Goal: Find contact information: Obtain details needed to contact an individual or organization

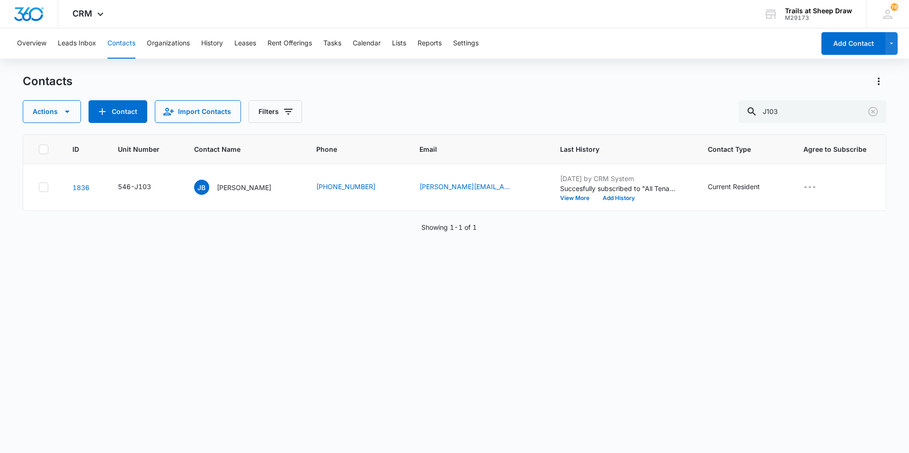
click at [366, 237] on div "ID Unit Number Contact Name Phone Email Last History Contact Type Agree to Subs…" at bounding box center [454, 287] width 863 height 307
drag, startPoint x: 786, startPoint y: 109, endPoint x: 771, endPoint y: 109, distance: 14.7
click at [771, 109] on input "J103" at bounding box center [812, 111] width 148 height 23
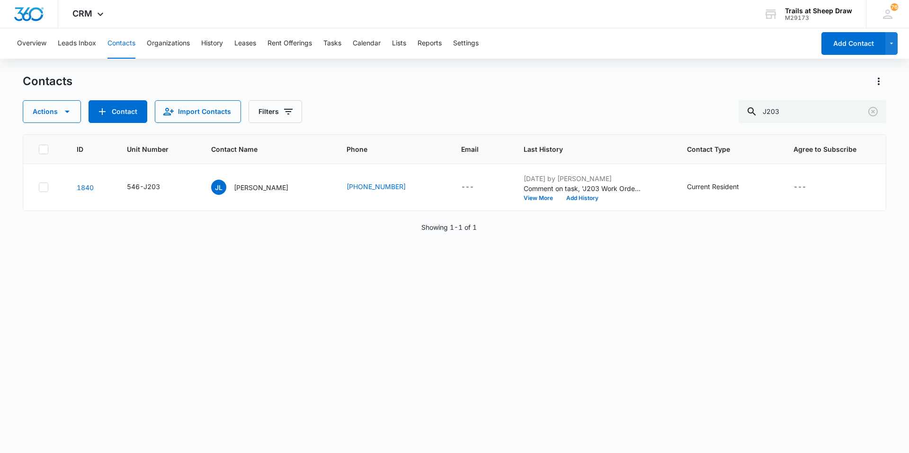
click at [342, 249] on div "ID Unit Number Contact Name Phone Email Last History Contact Type Agree to Subs…" at bounding box center [454, 287] width 863 height 307
drag, startPoint x: 342, startPoint y: 186, endPoint x: 402, endPoint y: 193, distance: 60.5
click at [402, 193] on td "[PHONE_NUMBER]" at bounding box center [392, 187] width 115 height 47
copy link "[PHONE_NUMBER]"
drag, startPoint x: 805, startPoint y: 111, endPoint x: 743, endPoint y: 130, distance: 64.4
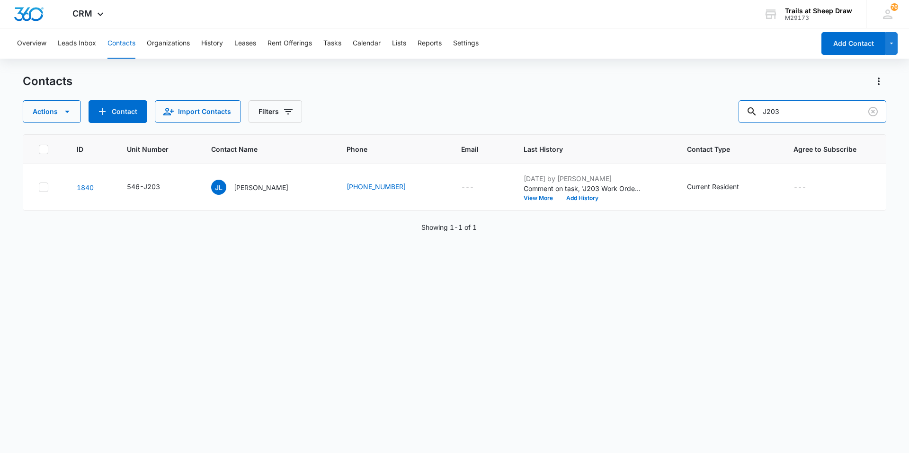
click at [743, 130] on div "Contacts Actions Contact Import Contacts Filters J203 ID Unit Number Contact Na…" at bounding box center [454, 263] width 863 height 379
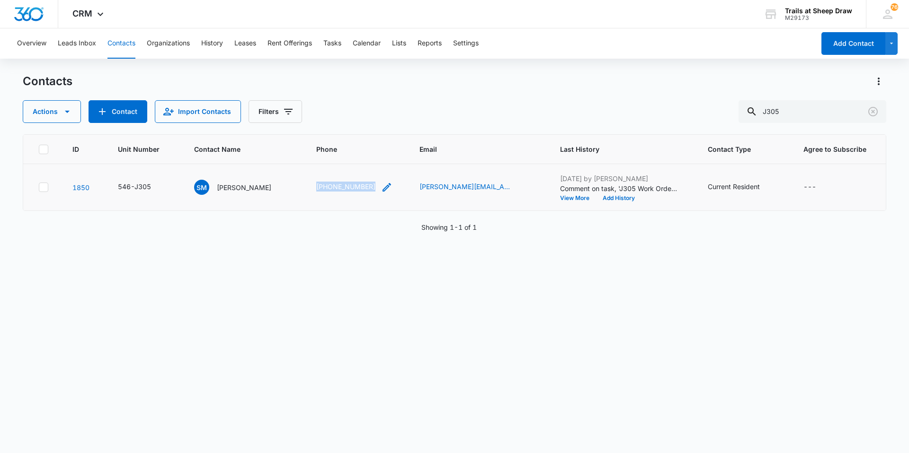
drag, startPoint x: 313, startPoint y: 186, endPoint x: 372, endPoint y: 192, distance: 59.0
click at [372, 192] on td "[PHONE_NUMBER]" at bounding box center [356, 187] width 103 height 47
copy link "[PHONE_NUMBER]"
drag, startPoint x: 815, startPoint y: 106, endPoint x: 722, endPoint y: 121, distance: 94.5
click at [722, 121] on div "Actions Contact Import Contacts Filters J305" at bounding box center [454, 111] width 863 height 23
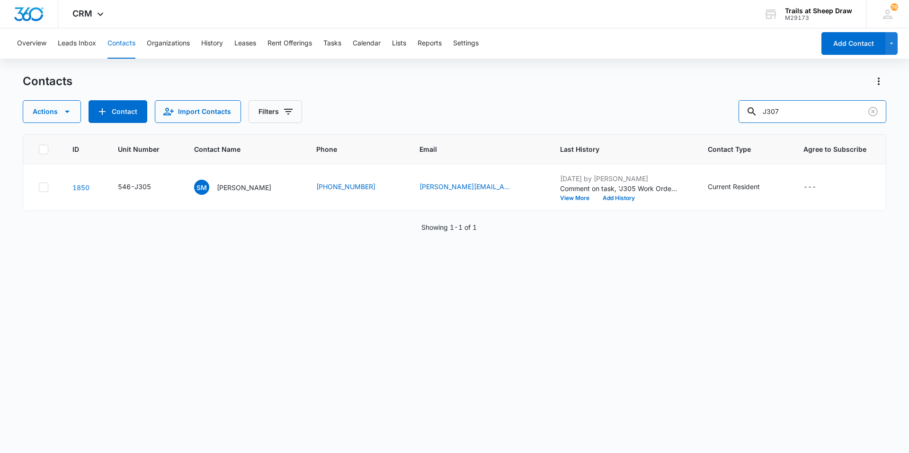
type input "J307"
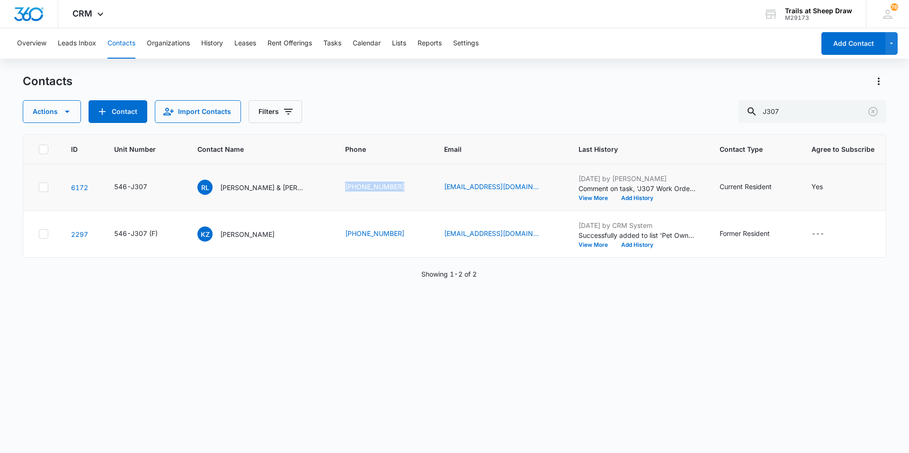
drag, startPoint x: 338, startPoint y: 187, endPoint x: 405, endPoint y: 194, distance: 67.5
click at [405, 194] on td "[PHONE_NUMBER]" at bounding box center [383, 187] width 99 height 47
copy link "[PHONE_NUMBER]"
click at [245, 185] on p "[PERSON_NAME] & [PERSON_NAME]" at bounding box center [262, 188] width 85 height 10
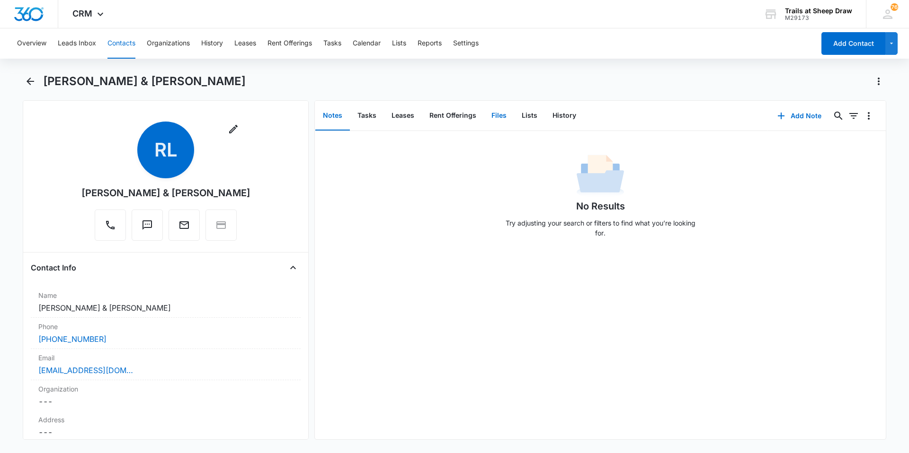
click at [495, 115] on button "Files" at bounding box center [499, 115] width 30 height 29
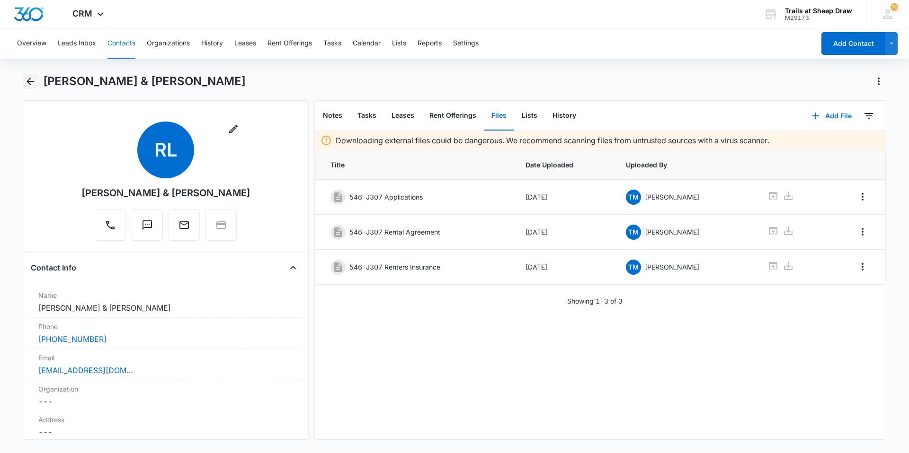
click at [23, 85] on button "Back" at bounding box center [30, 81] width 15 height 15
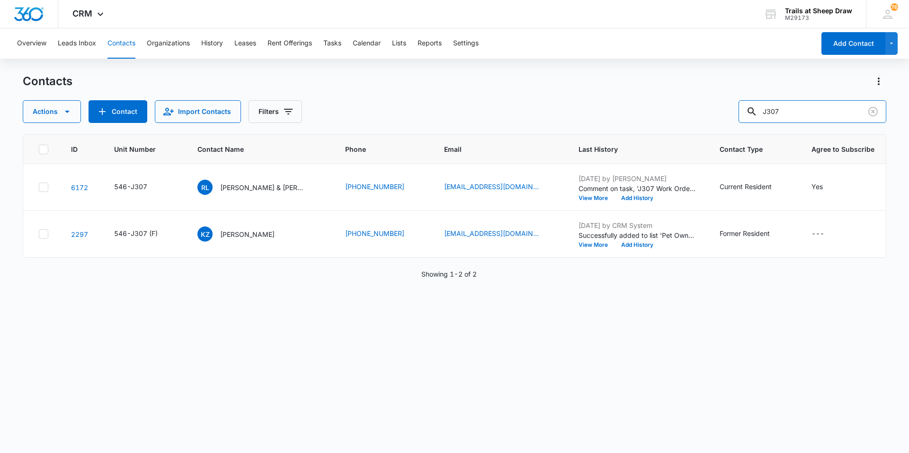
drag, startPoint x: 788, startPoint y: 111, endPoint x: 737, endPoint y: 115, distance: 51.3
click at [737, 115] on div "Actions Contact Import Contacts Filters J307" at bounding box center [454, 111] width 863 height 23
drag, startPoint x: 344, startPoint y: 187, endPoint x: 401, endPoint y: 197, distance: 58.2
click at [401, 197] on td "[PHONE_NUMBER]" at bounding box center [384, 187] width 99 height 47
copy link "[PHONE_NUMBER]"
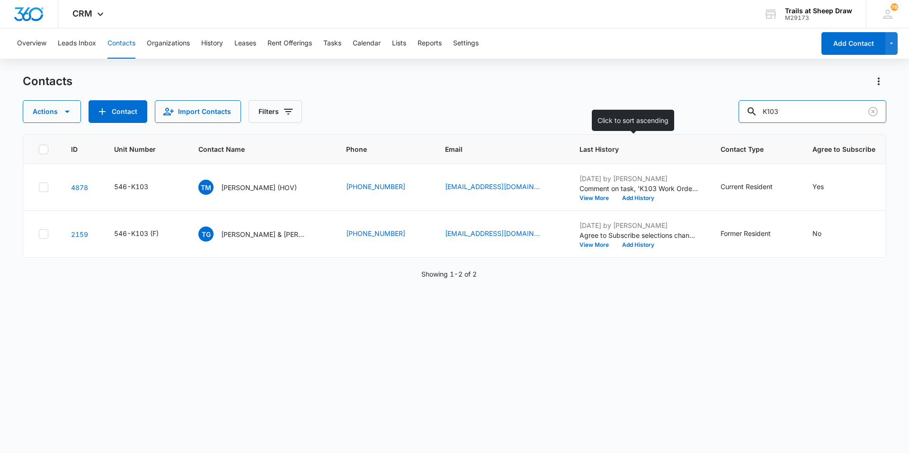
drag, startPoint x: 815, startPoint y: 112, endPoint x: 650, endPoint y: 137, distance: 167.0
click at [650, 137] on div "Contacts Actions Contact Import Contacts Filters K103 ID Unit Number Contact Na…" at bounding box center [454, 263] width 863 height 379
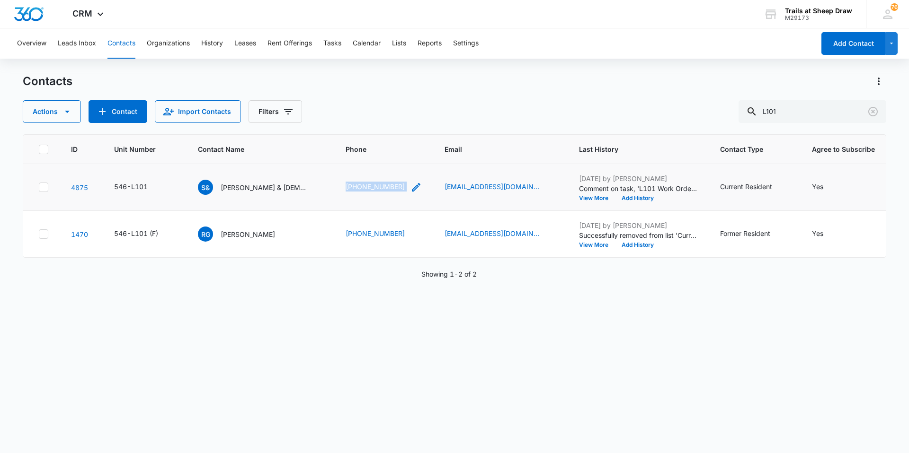
drag, startPoint x: 341, startPoint y: 189, endPoint x: 407, endPoint y: 193, distance: 65.9
click at [407, 193] on td "[PHONE_NUMBER]" at bounding box center [383, 187] width 99 height 47
copy div "[PHONE_NUMBER]"
drag, startPoint x: 839, startPoint y: 107, endPoint x: 686, endPoint y: 109, distance: 152.9
click at [686, 109] on div "Actions Contact Import Contacts Filters L101" at bounding box center [454, 111] width 863 height 23
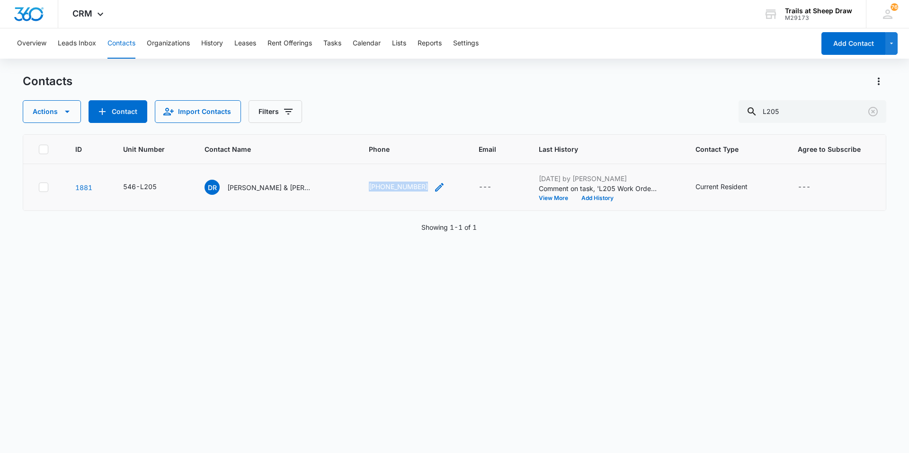
drag, startPoint x: 361, startPoint y: 190, endPoint x: 422, endPoint y: 188, distance: 60.6
click at [422, 188] on td "[PHONE_NUMBER]" at bounding box center [412, 187] width 110 height 47
copy link "[PHONE_NUMBER]"
drag, startPoint x: 810, startPoint y: 113, endPoint x: 740, endPoint y: 125, distance: 71.5
click at [741, 124] on div "Contacts Actions Contact Import Contacts Filters L205 ID Unit Number Contact Na…" at bounding box center [454, 263] width 863 height 379
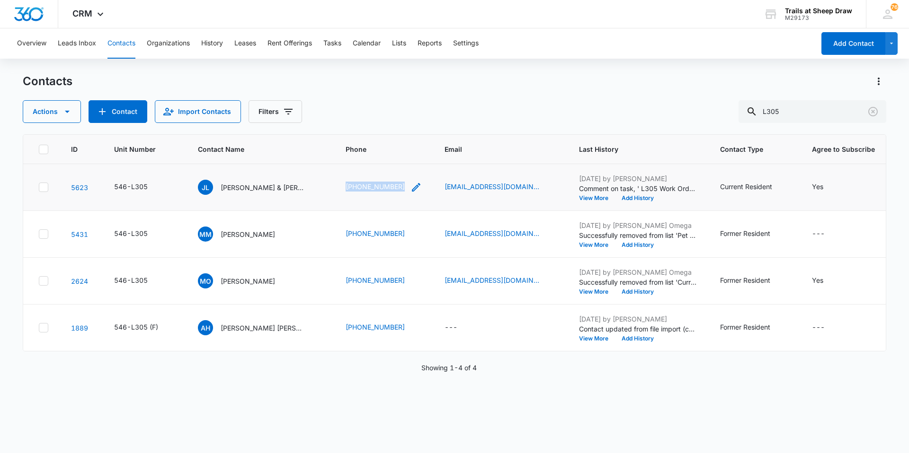
drag, startPoint x: 342, startPoint y: 187, endPoint x: 399, endPoint y: 190, distance: 56.9
click at [399, 190] on td "[PHONE_NUMBER]" at bounding box center [383, 187] width 99 height 47
copy link "[PHONE_NUMBER]"
drag, startPoint x: 809, startPoint y: 111, endPoint x: 718, endPoint y: 119, distance: 92.2
click at [718, 119] on div "Actions Contact Import Contacts Filters L305" at bounding box center [454, 111] width 863 height 23
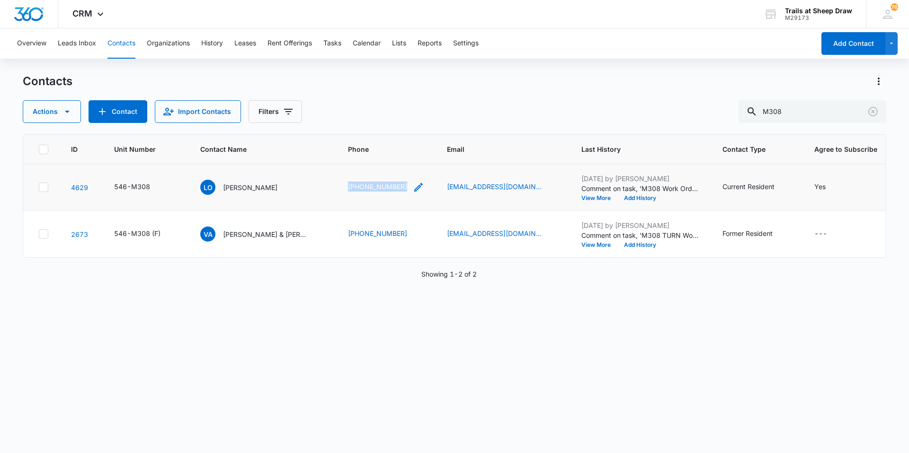
drag, startPoint x: 338, startPoint y: 188, endPoint x: 404, endPoint y: 189, distance: 65.8
click at [404, 189] on td "[PHONE_NUMBER]" at bounding box center [386, 187] width 99 height 47
copy link "[PHONE_NUMBER]"
drag, startPoint x: 796, startPoint y: 112, endPoint x: 745, endPoint y: 111, distance: 50.2
click at [745, 111] on div "Actions Contact Import Contacts Filters M308" at bounding box center [454, 111] width 863 height 23
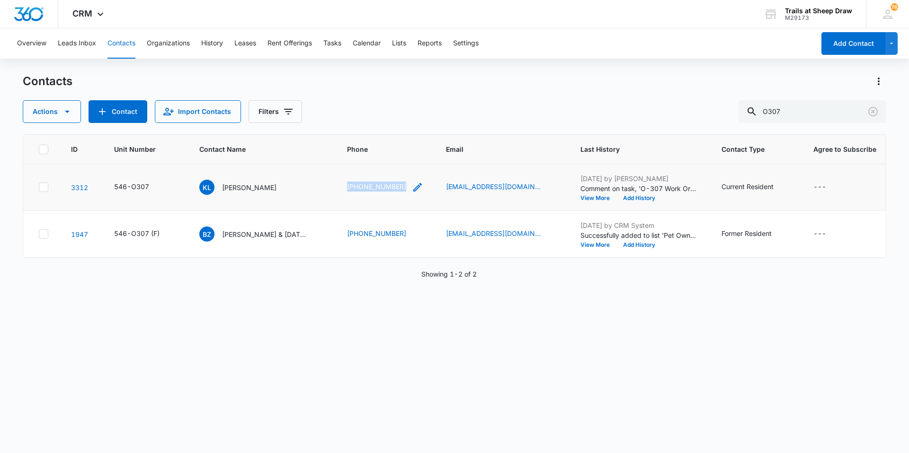
drag, startPoint x: 343, startPoint y: 184, endPoint x: 401, endPoint y: 189, distance: 58.4
click at [401, 189] on td "[PHONE_NUMBER]" at bounding box center [385, 187] width 99 height 47
copy link "[PHONE_NUMBER]"
drag, startPoint x: 809, startPoint y: 110, endPoint x: 742, endPoint y: 115, distance: 67.4
click at [742, 115] on div "Actions Contact Import Contacts Filters O307" at bounding box center [454, 111] width 863 height 23
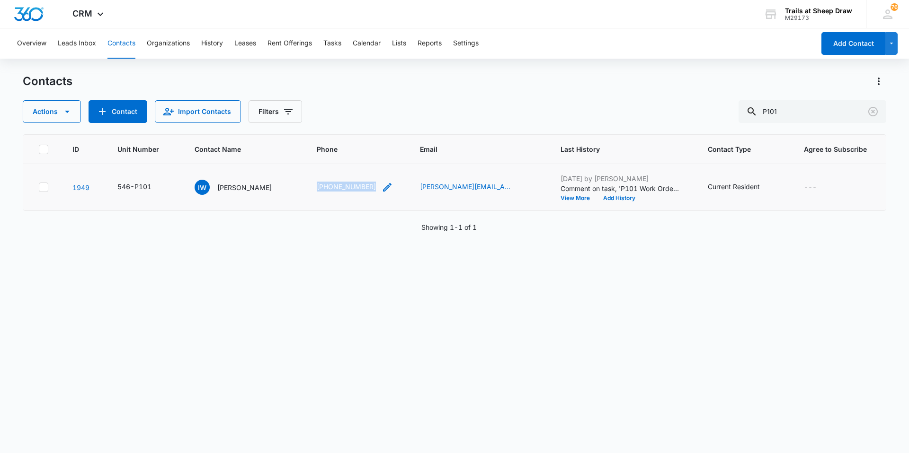
drag, startPoint x: 299, startPoint y: 185, endPoint x: 366, endPoint y: 190, distance: 67.4
click at [366, 190] on tr "1949 546-P101 IW [PERSON_NAME] [PHONE_NUMBER] [PERSON_NAME][EMAIL_ADDRESS][DOMA…" at bounding box center [454, 187] width 862 height 47
copy tr "[PHONE_NUMBER]"
drag, startPoint x: 800, startPoint y: 111, endPoint x: 741, endPoint y: 124, distance: 60.6
click at [741, 124] on div "Contacts Actions Contact Import Contacts Filters P101 ID Unit Number Contact Na…" at bounding box center [454, 263] width 863 height 379
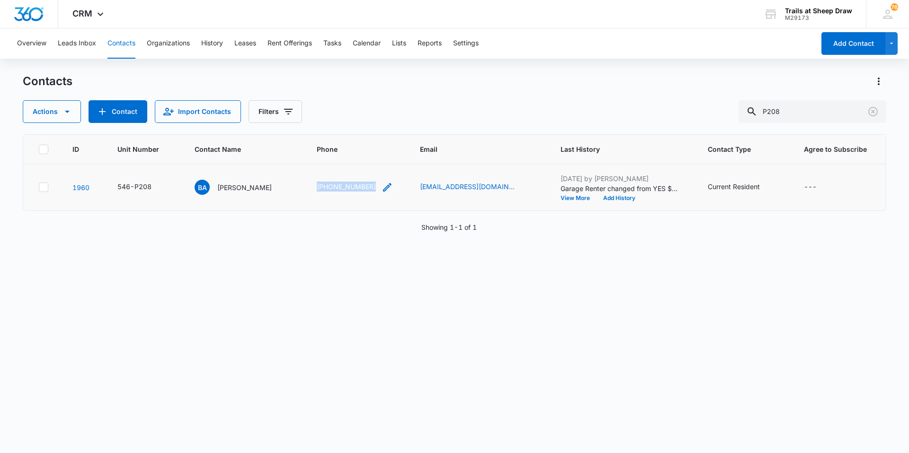
drag, startPoint x: 308, startPoint y: 188, endPoint x: 361, endPoint y: 190, distance: 53.0
click at [361, 190] on td "[PHONE_NUMBER]" at bounding box center [356, 187] width 103 height 47
drag, startPoint x: 812, startPoint y: 106, endPoint x: 714, endPoint y: 119, distance: 99.3
click at [714, 119] on div "Actions Contact Import Contacts Filters P208" at bounding box center [454, 111] width 863 height 23
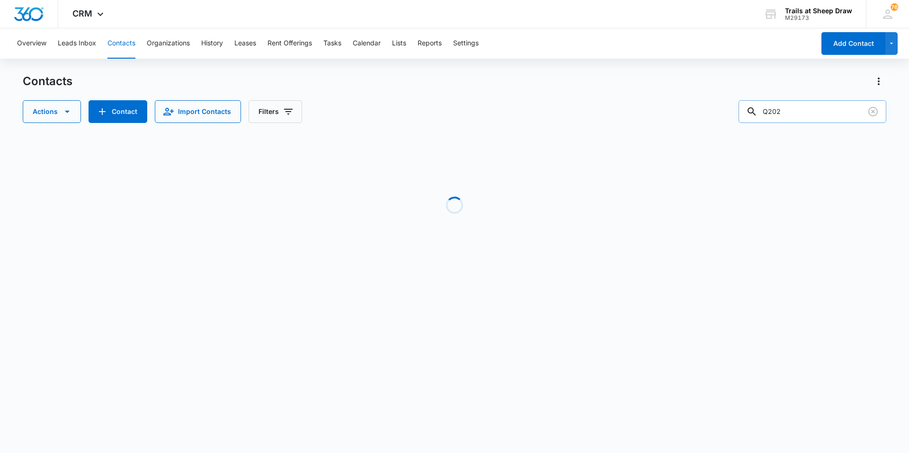
drag, startPoint x: 806, startPoint y: 111, endPoint x: 782, endPoint y: 114, distance: 23.4
click at [782, 114] on input "Q202" at bounding box center [812, 111] width 148 height 23
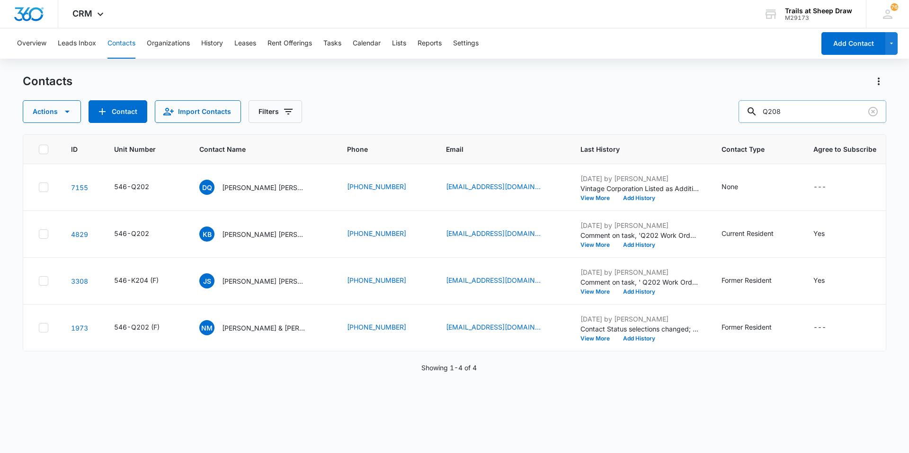
type input "Q208"
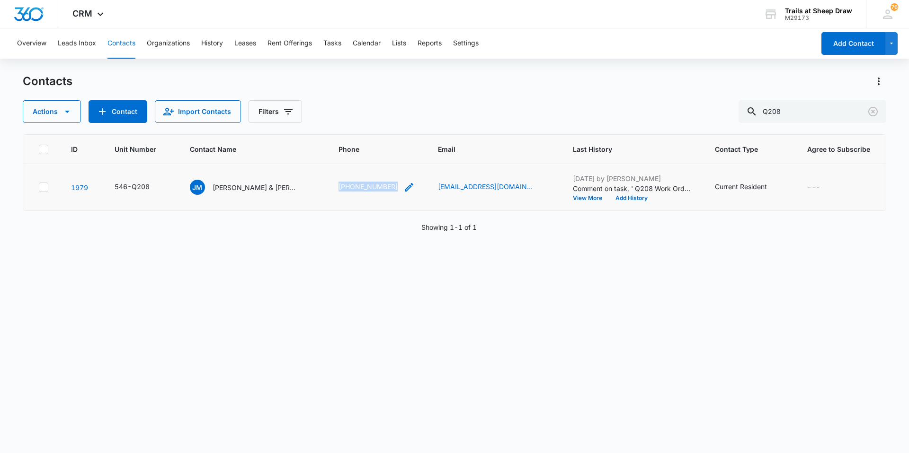
drag, startPoint x: 335, startPoint y: 188, endPoint x: 391, endPoint y: 190, distance: 55.9
click at [391, 190] on td "[PHONE_NUMBER]" at bounding box center [376, 187] width 99 height 47
